Goal: Information Seeking & Learning: Compare options

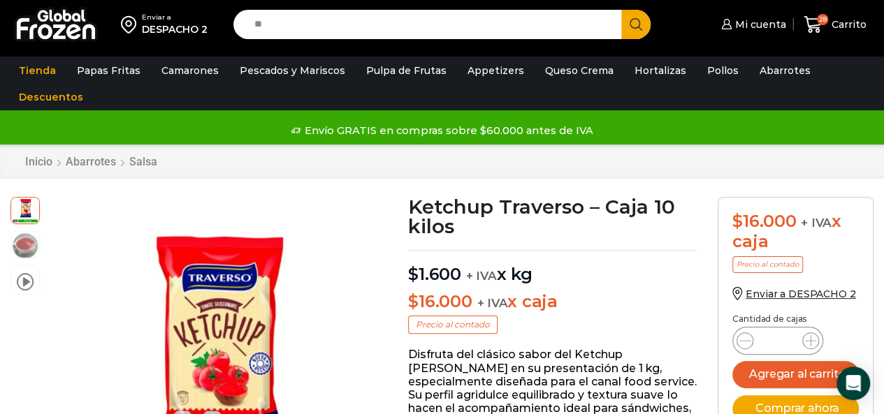
type input "*"
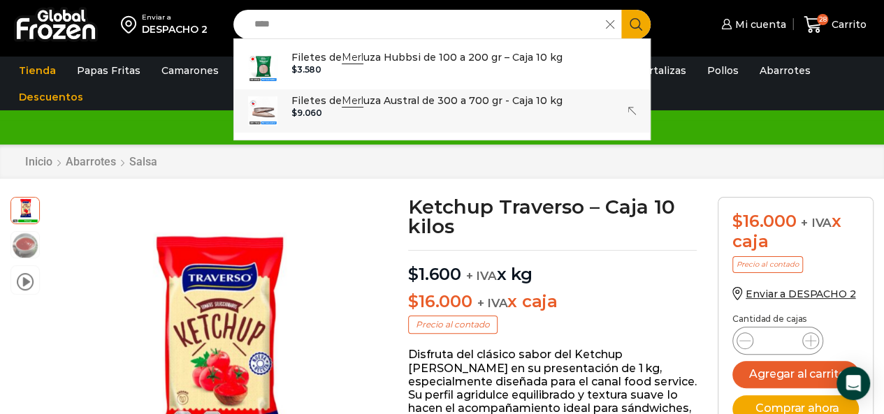
click at [356, 111] on div "$ 9.060" at bounding box center [426, 113] width 271 height 10
type input "**********"
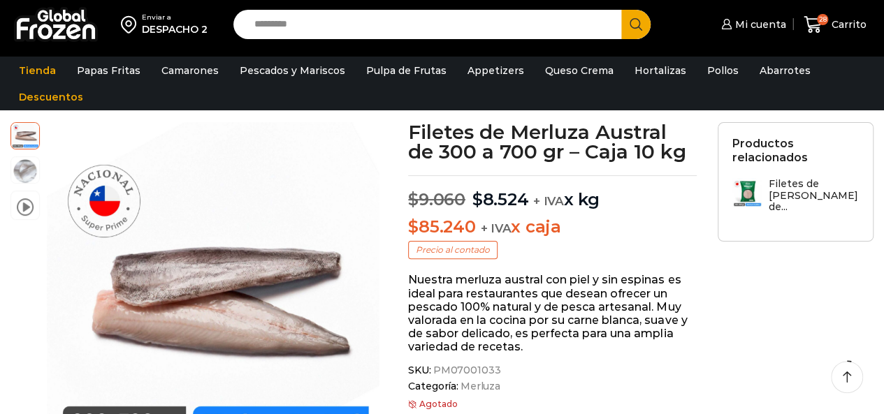
scroll to position [70, 0]
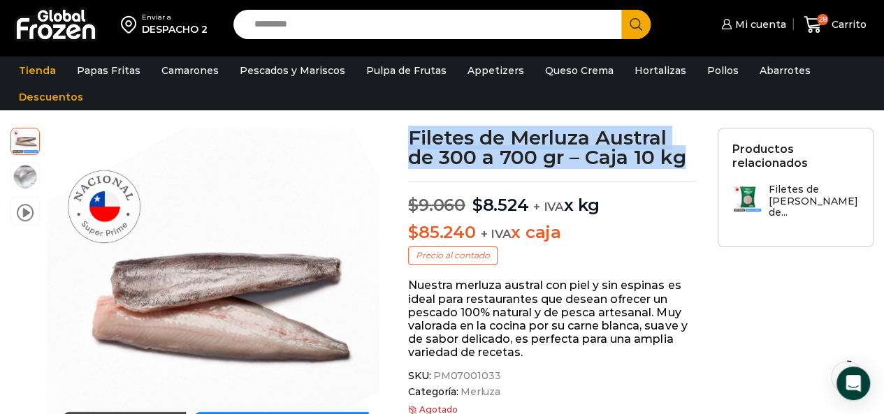
drag, startPoint x: 410, startPoint y: 137, endPoint x: 691, endPoint y: 159, distance: 281.8
click at [691, 159] on h1 "Filetes de Merluza Austral de 300 a 700 gr – Caja 10 kg" at bounding box center [552, 147] width 289 height 39
copy h1 "Filetes de Merluza Austral de 300 a 700 gr – Caja 10 kg"
click at [20, 167] on img at bounding box center [25, 175] width 28 height 28
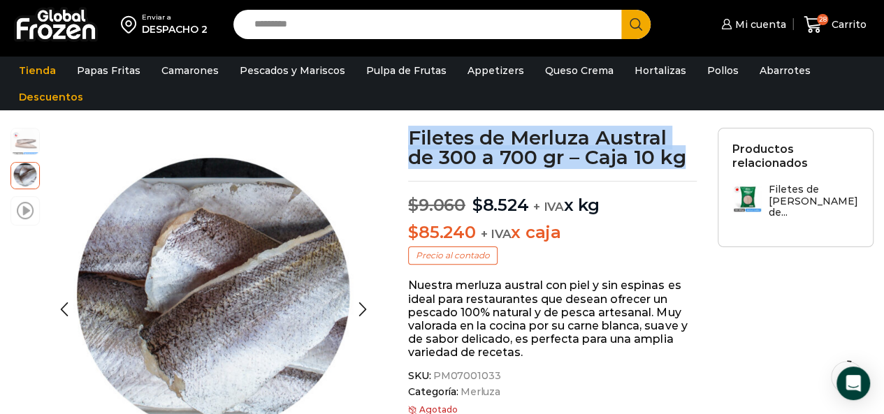
click at [30, 215] on span at bounding box center [25, 210] width 17 height 19
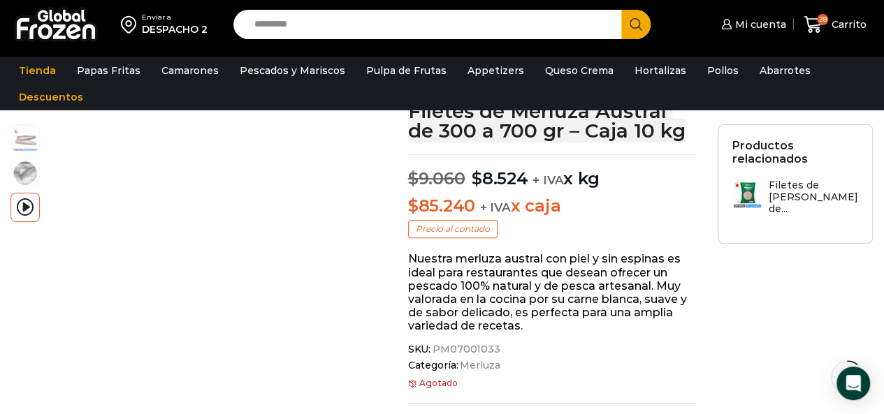
scroll to position [0, 0]
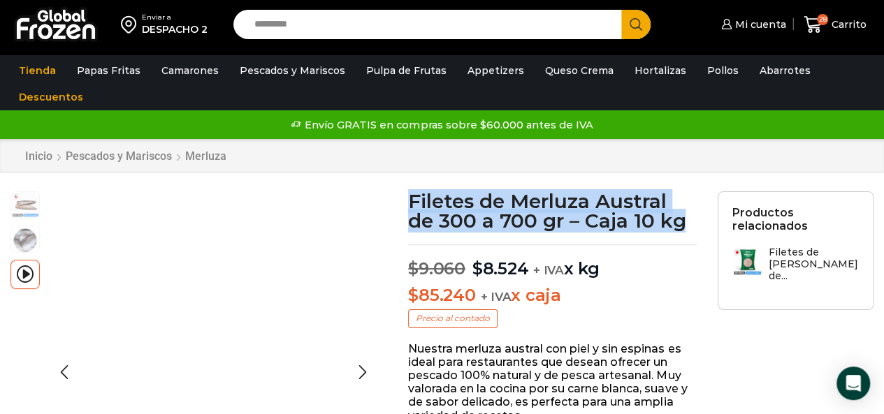
click at [27, 212] on img at bounding box center [25, 204] width 28 height 28
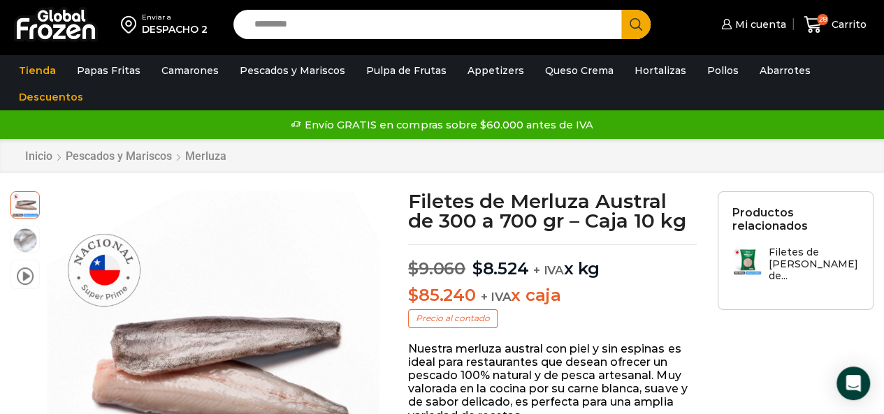
click at [392, 33] on input "Search input" at bounding box center [431, 24] width 368 height 29
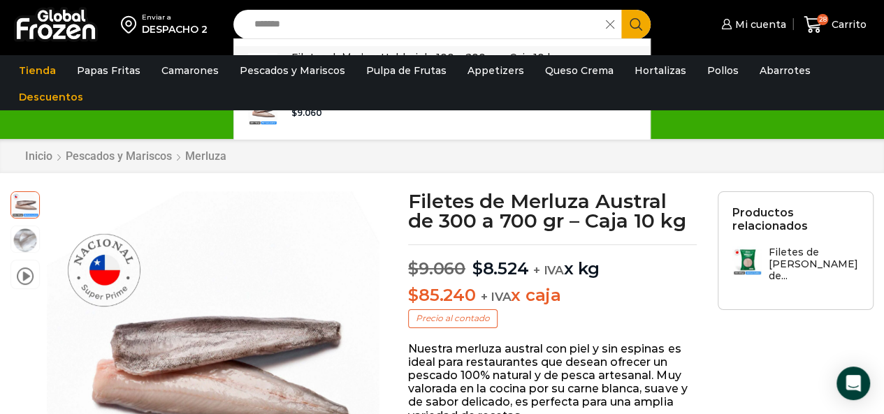
click at [358, 50] on p "Filetes de Merluza Hubbsi de 100 a 200 gr – Caja 10 kg" at bounding box center [425, 57] width 268 height 15
type input "**********"
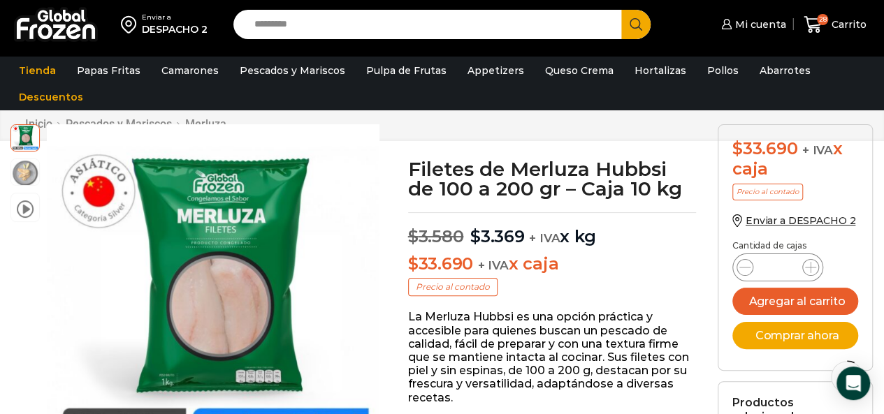
scroll to position [1, 0]
